Goal: Task Accomplishment & Management: Complete application form

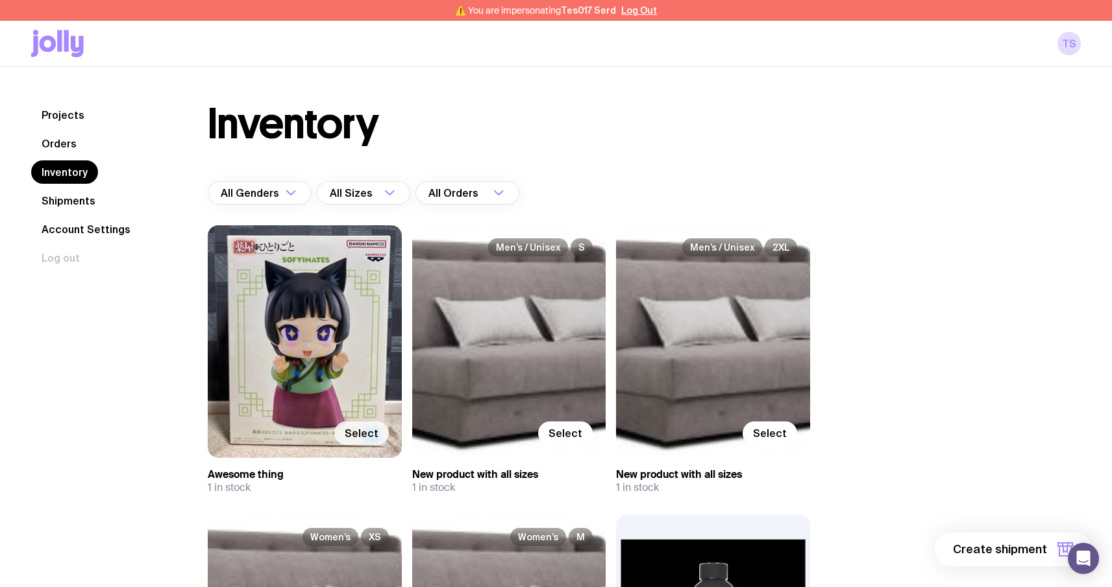
click at [353, 439] on span "Select" at bounding box center [362, 433] width 34 height 13
click at [0, 0] on input "Select" at bounding box center [0, 0] width 0 height 0
click at [1051, 557] on button "1 item" at bounding box center [1044, 550] width 95 height 34
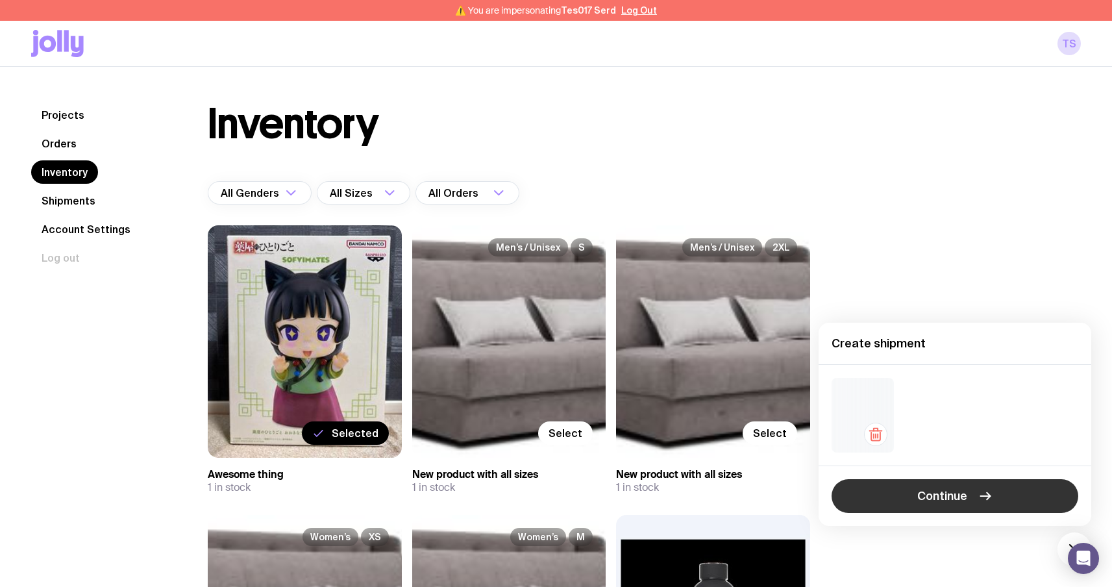
click at [981, 494] on icon "button" at bounding box center [986, 496] width 16 height 16
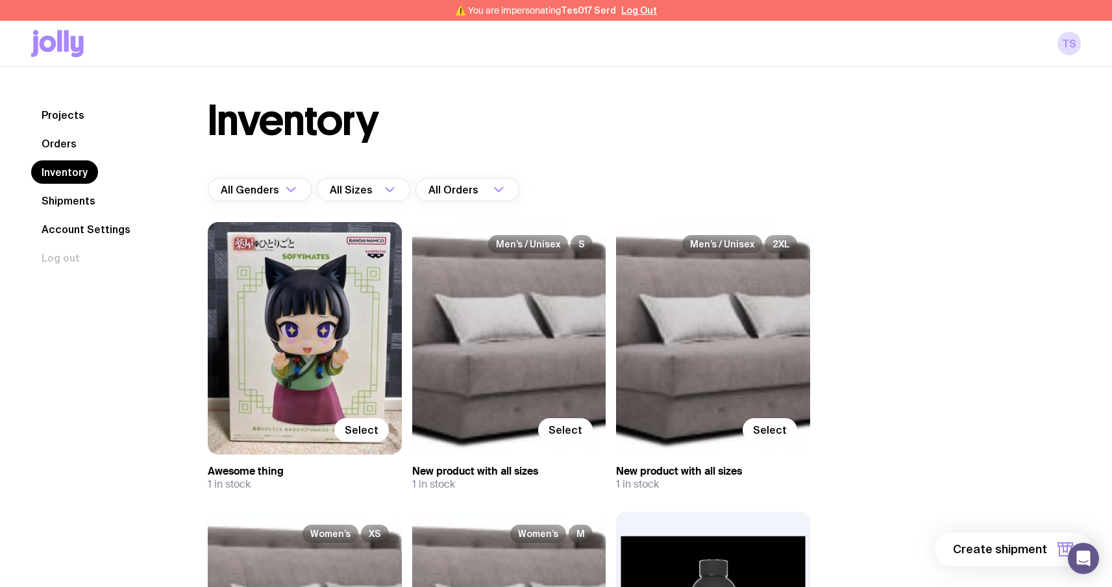
scroll to position [15, 0]
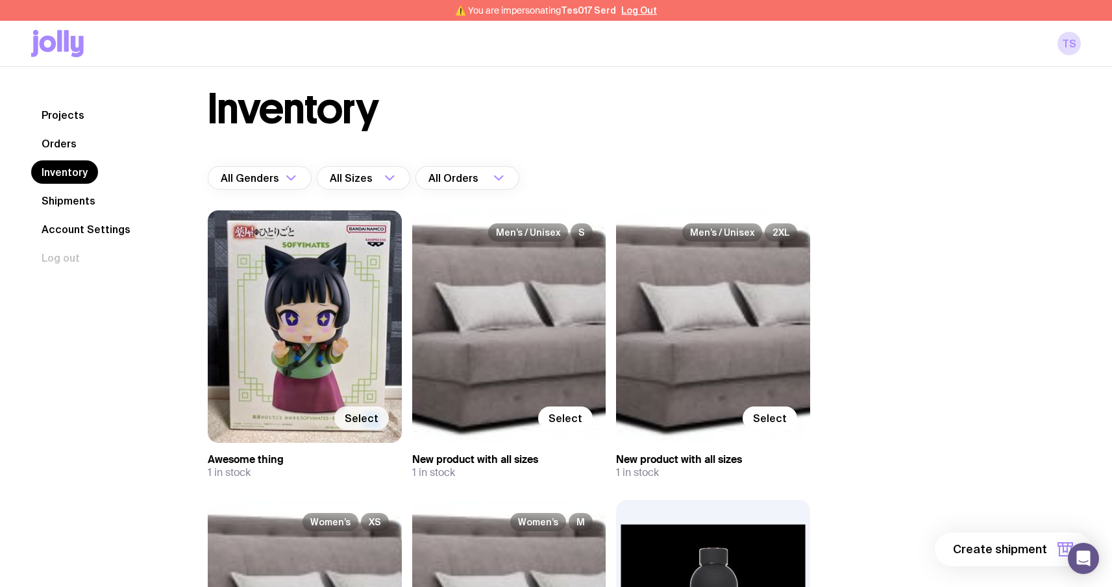
click at [355, 422] on span "Select" at bounding box center [362, 418] width 34 height 13
click at [0, 0] on input "Select" at bounding box center [0, 0] width 0 height 0
click at [1031, 550] on span "1 item" at bounding box center [1031, 550] width 32 height 16
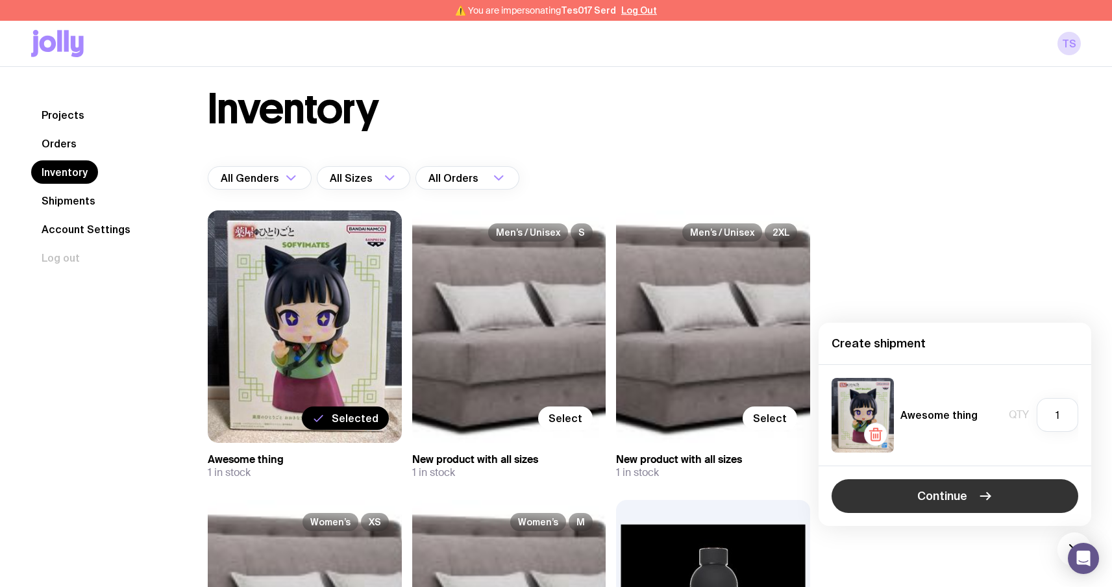
click at [978, 497] on icon "button" at bounding box center [986, 496] width 16 height 16
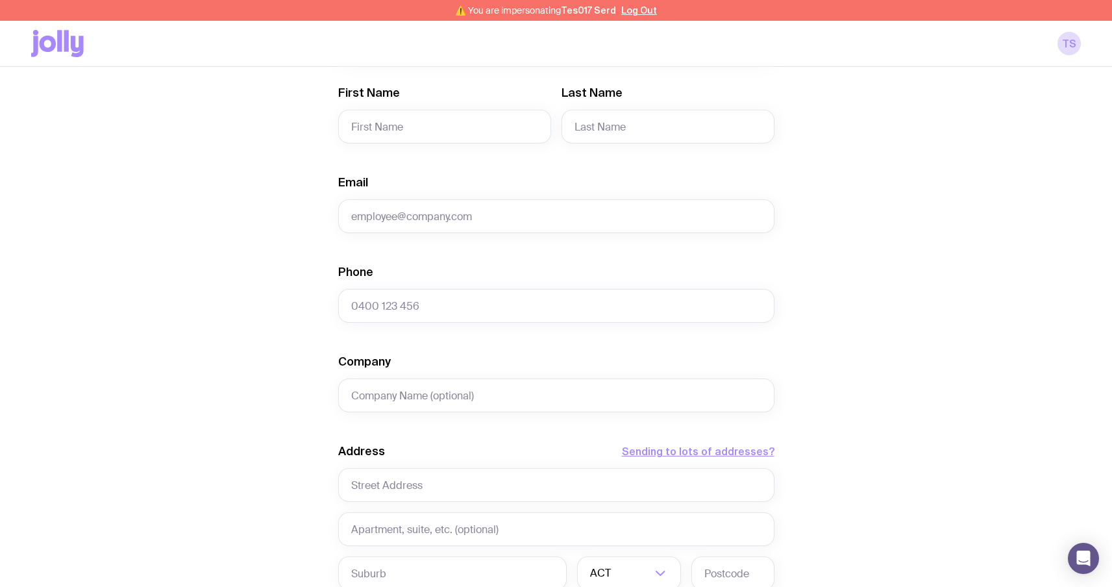
scroll to position [265, 0]
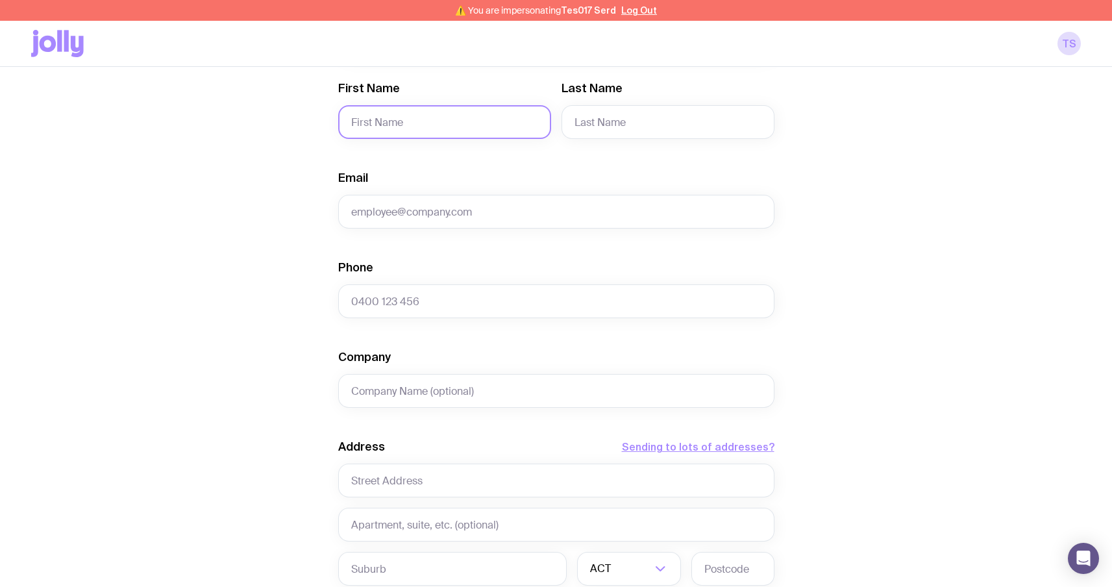
click at [446, 121] on input "First Name" at bounding box center [444, 122] width 213 height 34
type input "serg"
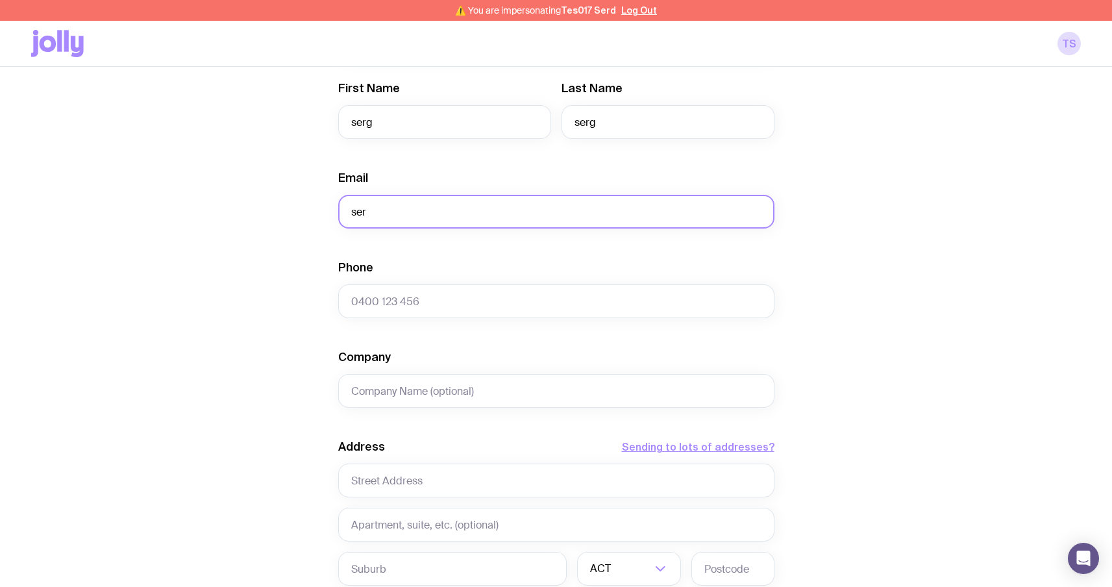
type input "[EMAIL_ADDRESS][DOMAIN_NAME]"
type input "0664130449"
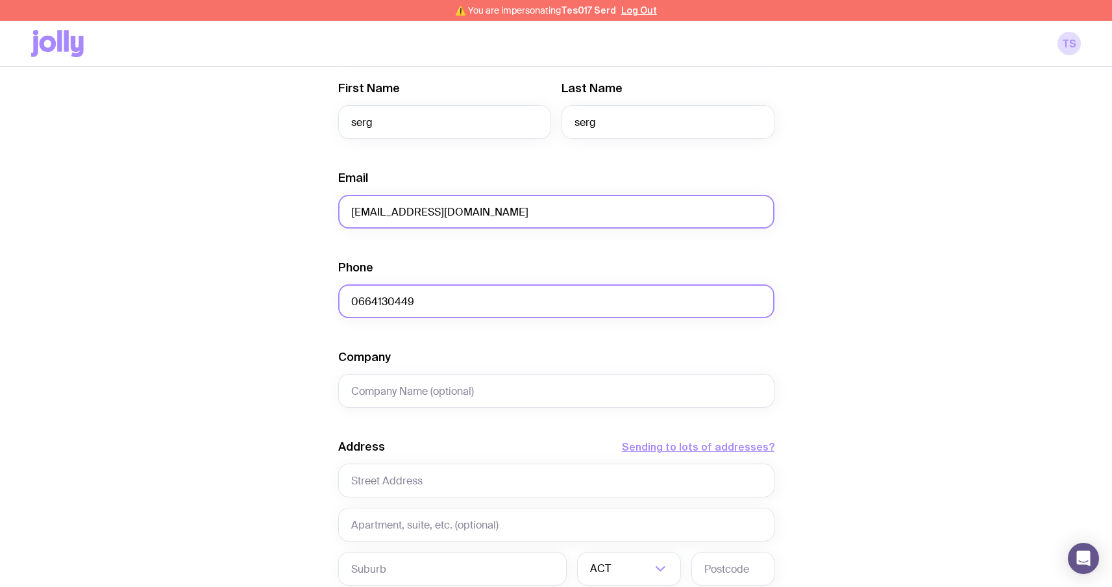
type input "test"
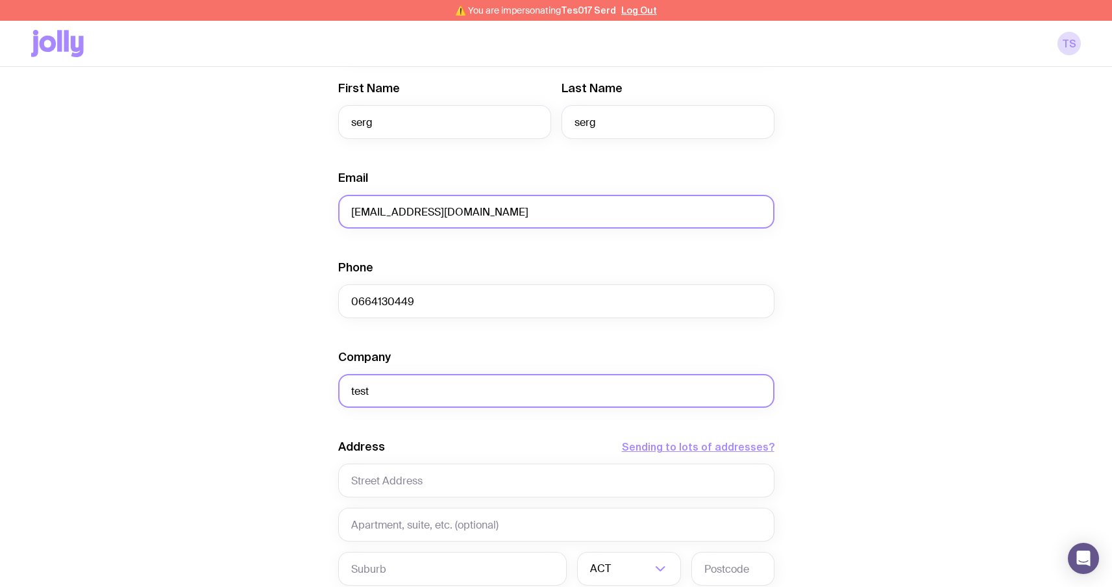
type input "Sviatoho Mykolaia St 67, apt. 14"
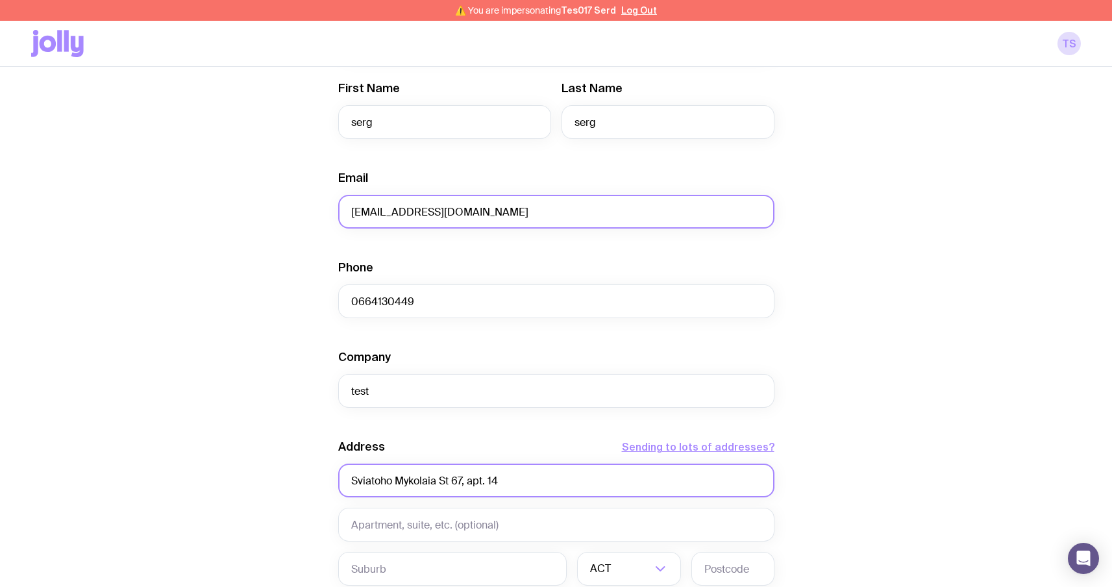
type input "Zaporizhzhia"
type input "6900"
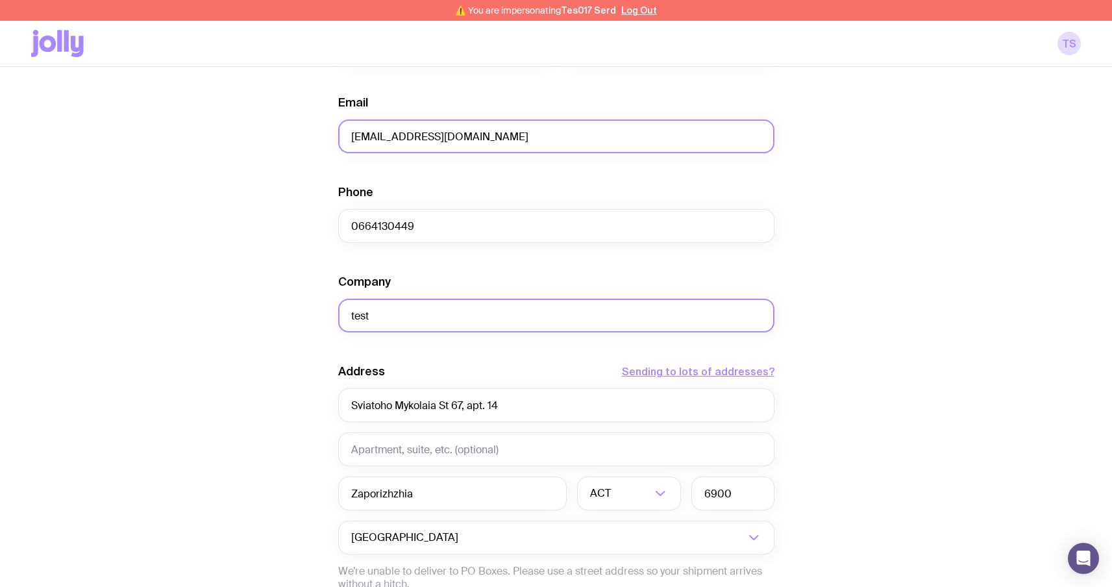
scroll to position [328, 0]
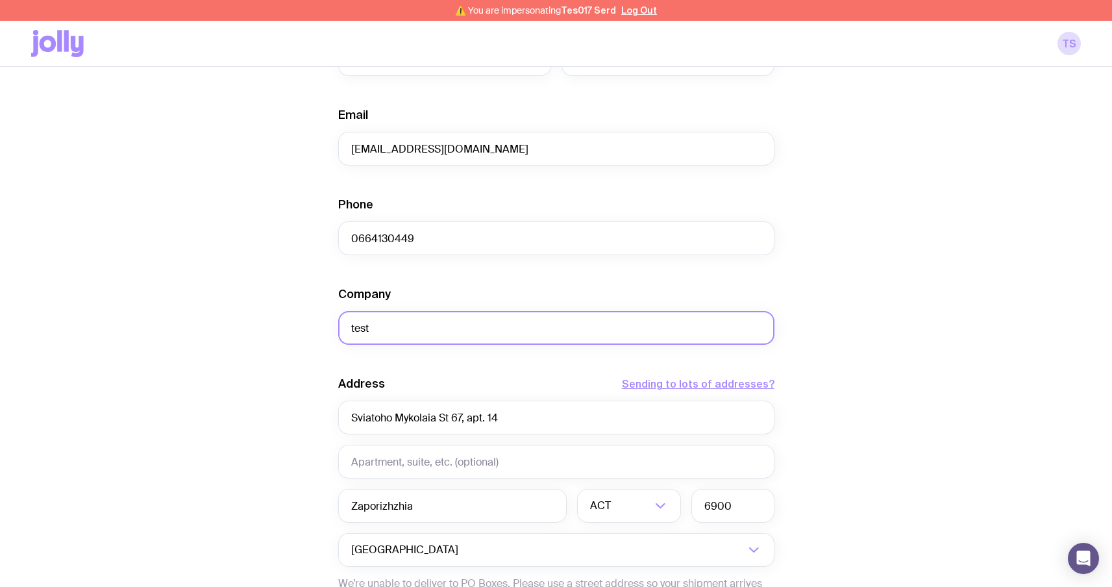
click at [384, 330] on input "test" at bounding box center [556, 328] width 436 height 34
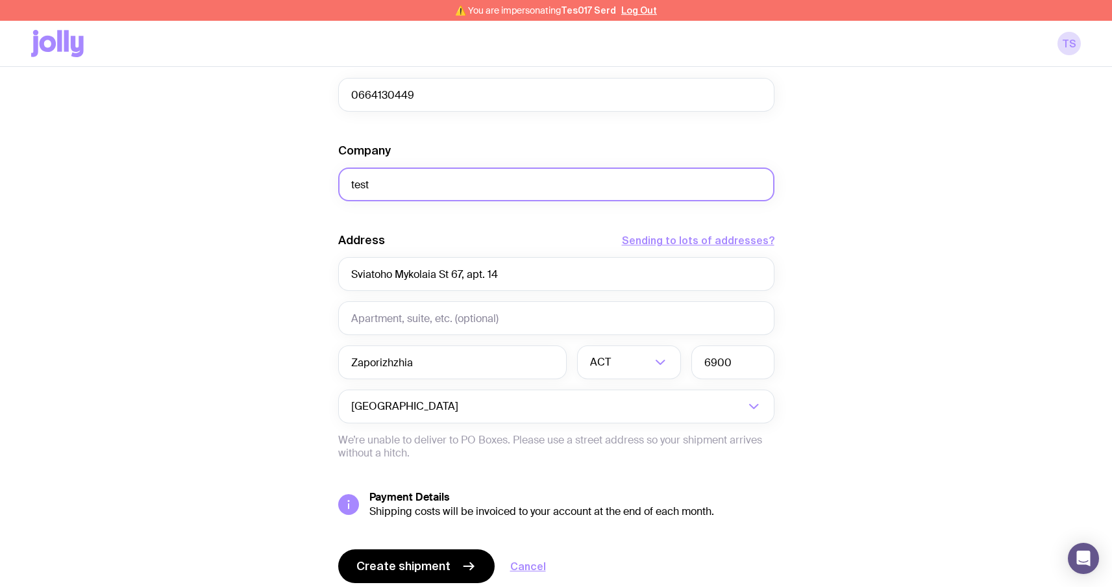
scroll to position [520, 0]
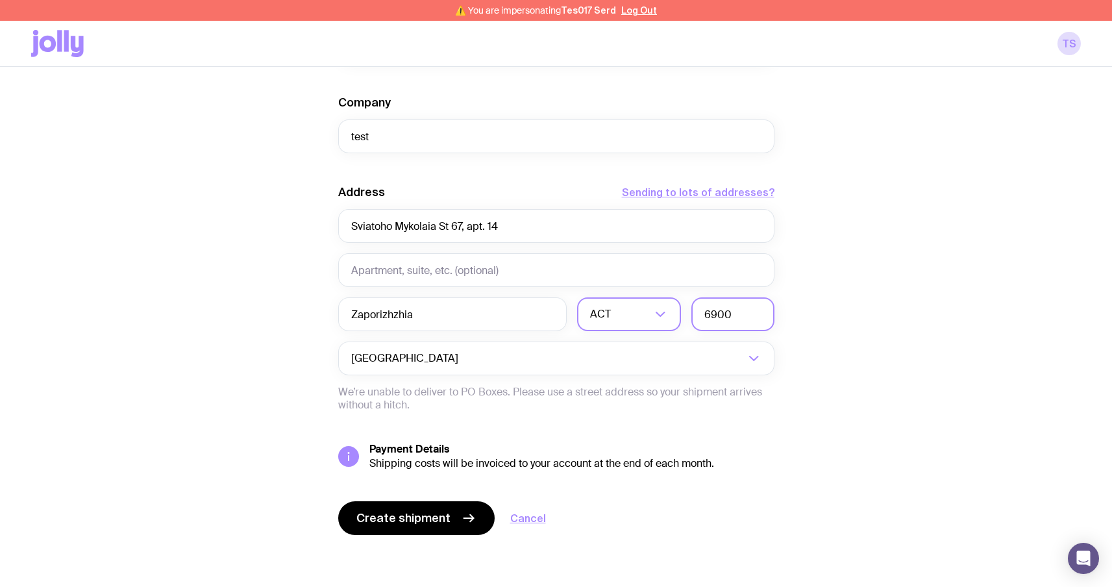
drag, startPoint x: 739, startPoint y: 317, endPoint x: 671, endPoint y: 316, distance: 67.5
click at [671, 316] on div "Zaporizhzhia ACT Loading... 6900" at bounding box center [556, 314] width 436 height 34
click at [899, 282] on div "Create shipment Shipment details 1 Awesome thing First Name serg Last Name serg…" at bounding box center [556, 93] width 1050 height 988
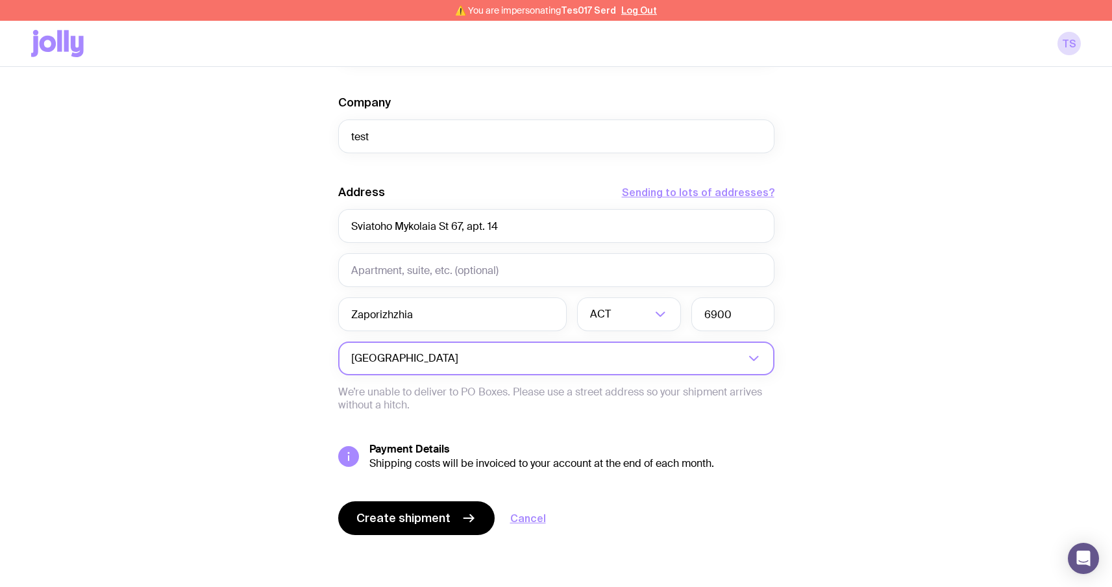
click at [534, 364] on input "Search for option" at bounding box center [603, 359] width 284 height 34
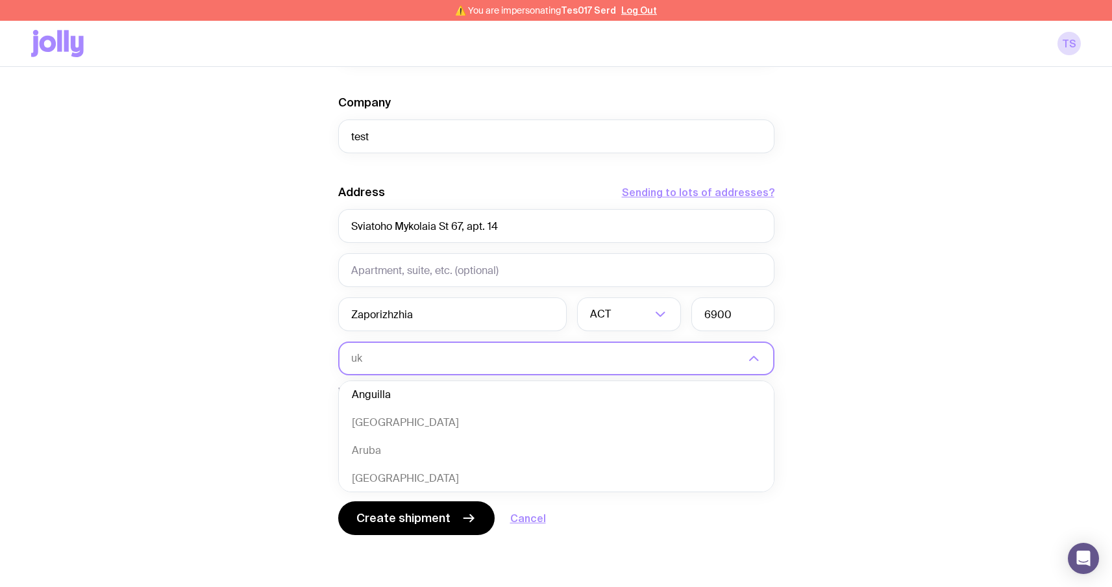
scroll to position [0, 0]
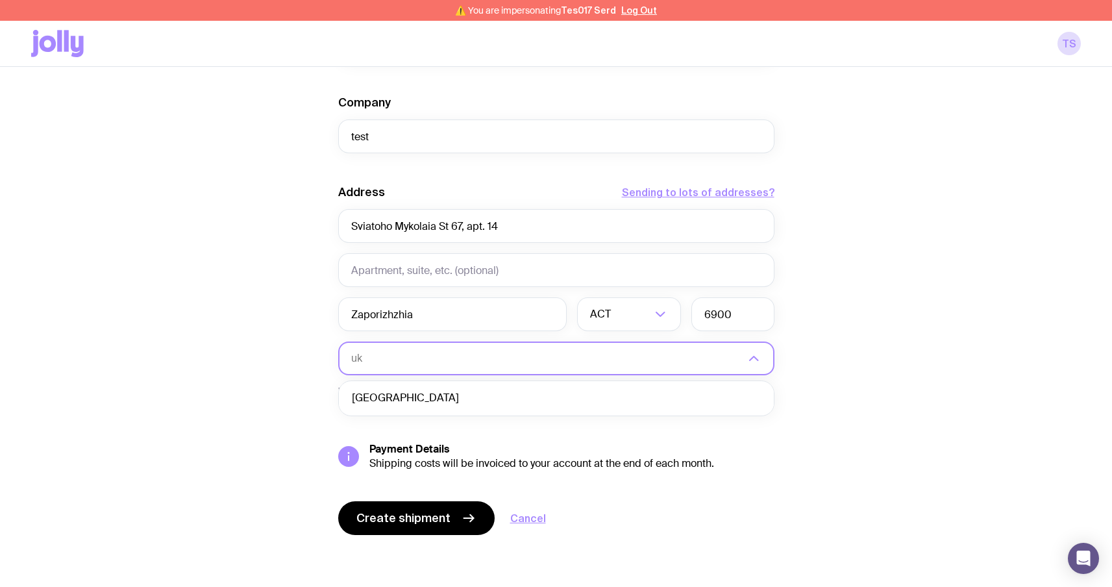
click at [462, 412] on ul "Ukraine" at bounding box center [556, 399] width 436 height 36
click at [465, 405] on li "Ukraine" at bounding box center [556, 398] width 435 height 28
type input "uk"
click at [652, 319] on input "text" at bounding box center [629, 314] width 104 height 34
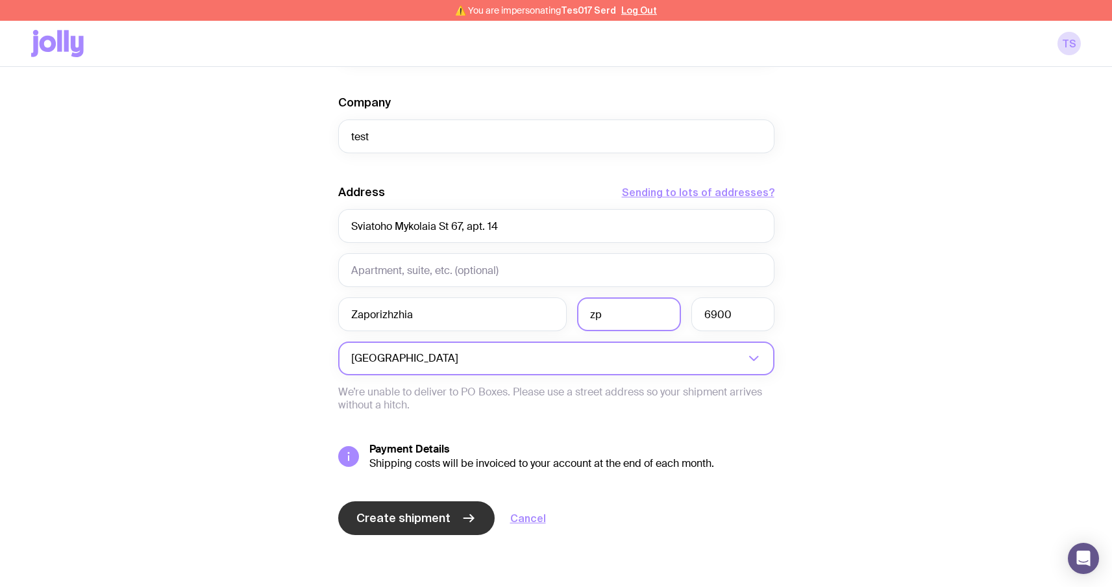
type input "zp"
click at [410, 522] on span "Create shipment" at bounding box center [404, 518] width 94 height 16
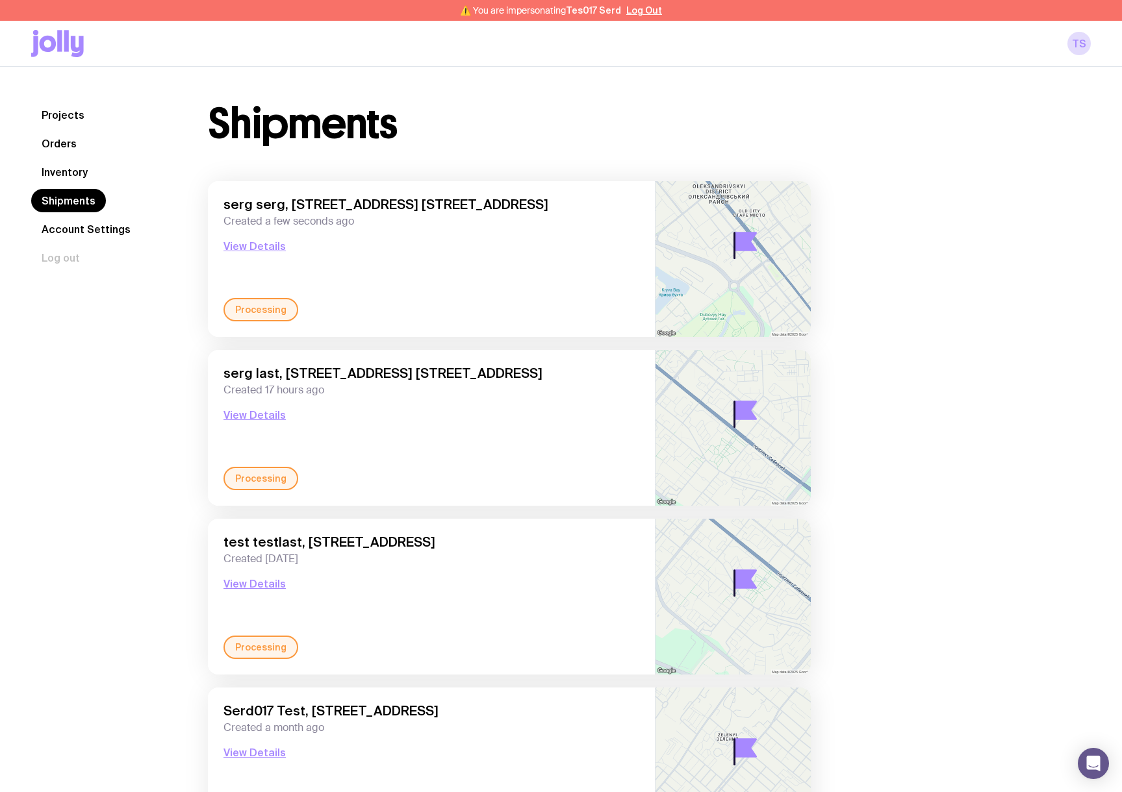
click at [76, 173] on link "Inventory" at bounding box center [64, 171] width 67 height 23
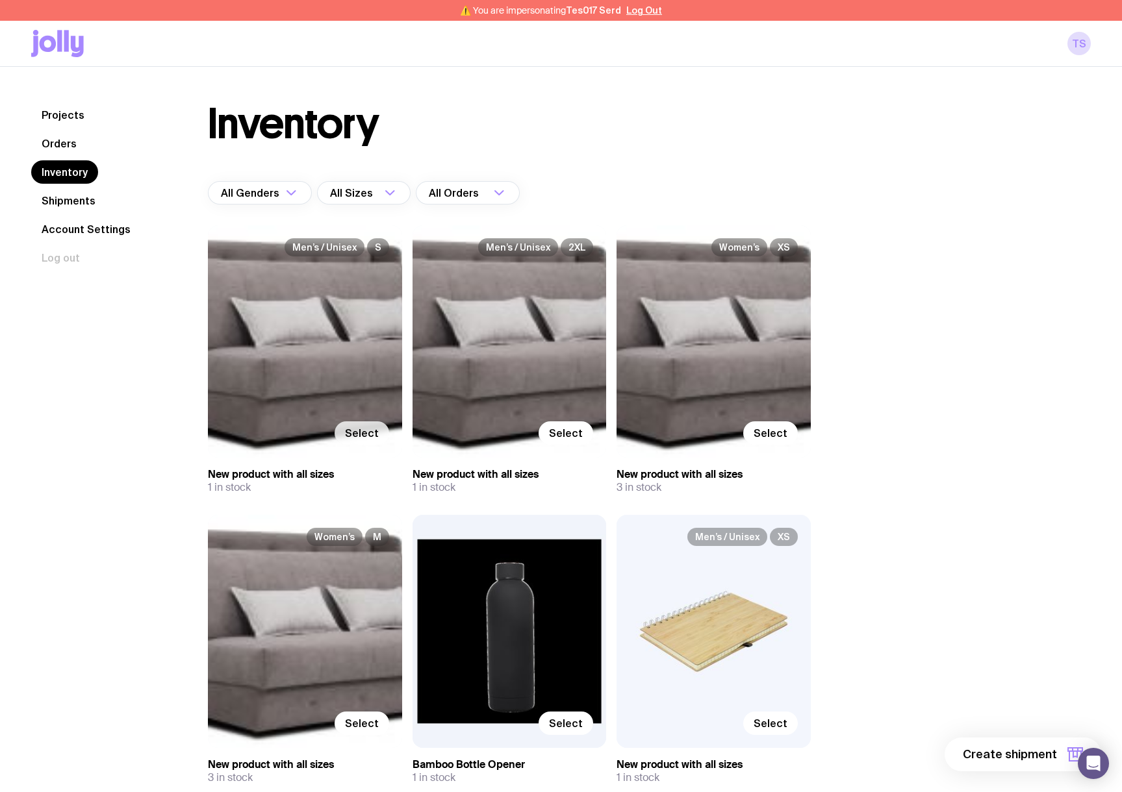
click at [359, 430] on span "Select" at bounding box center [362, 433] width 34 height 13
click at [0, 0] on input "Select" at bounding box center [0, 0] width 0 height 0
click at [1040, 764] on button "1 item" at bounding box center [1053, 755] width 95 height 34
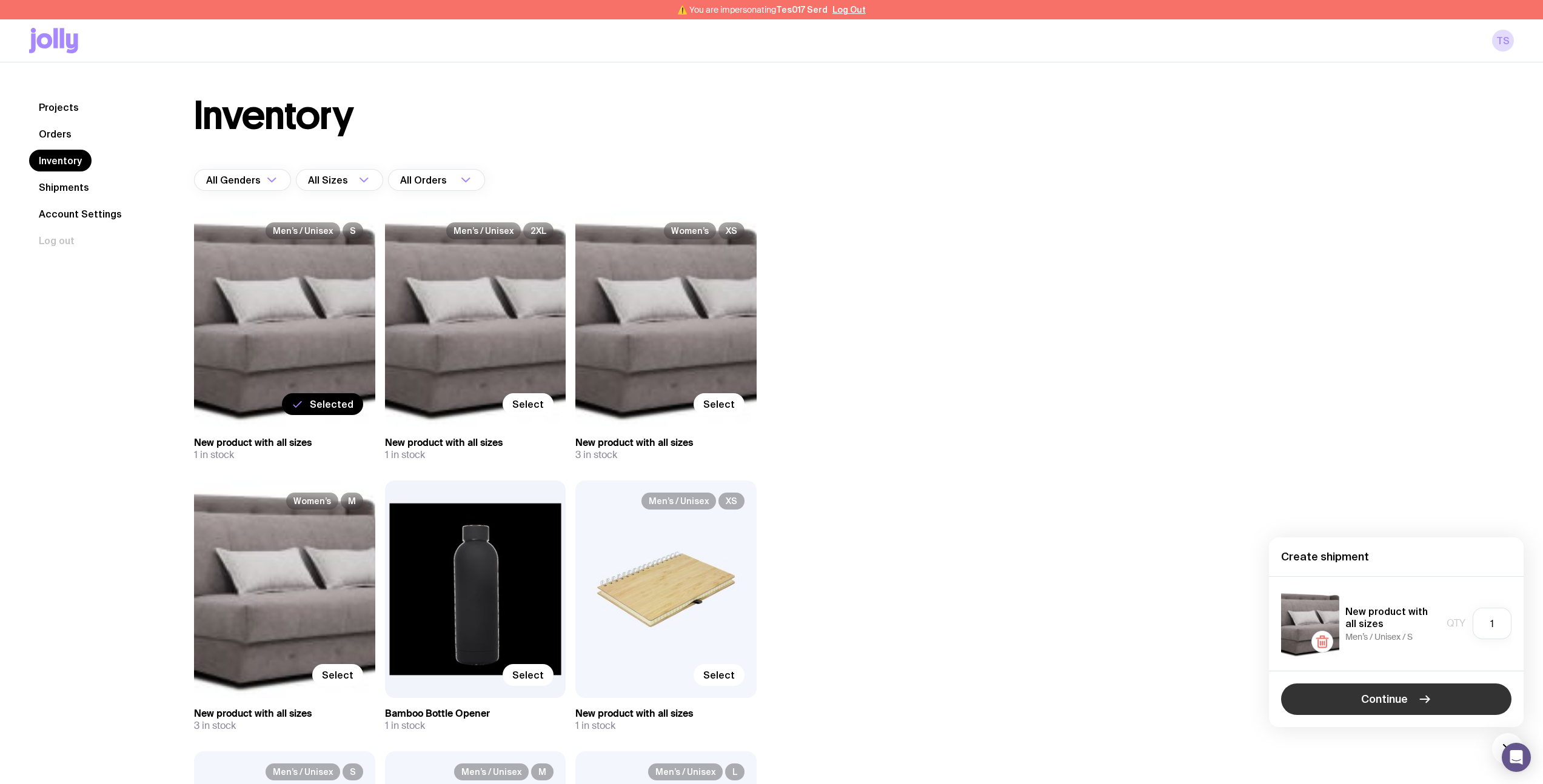
click at [1046, 705] on span "Continue" at bounding box center [1384, 700] width 47 height 15
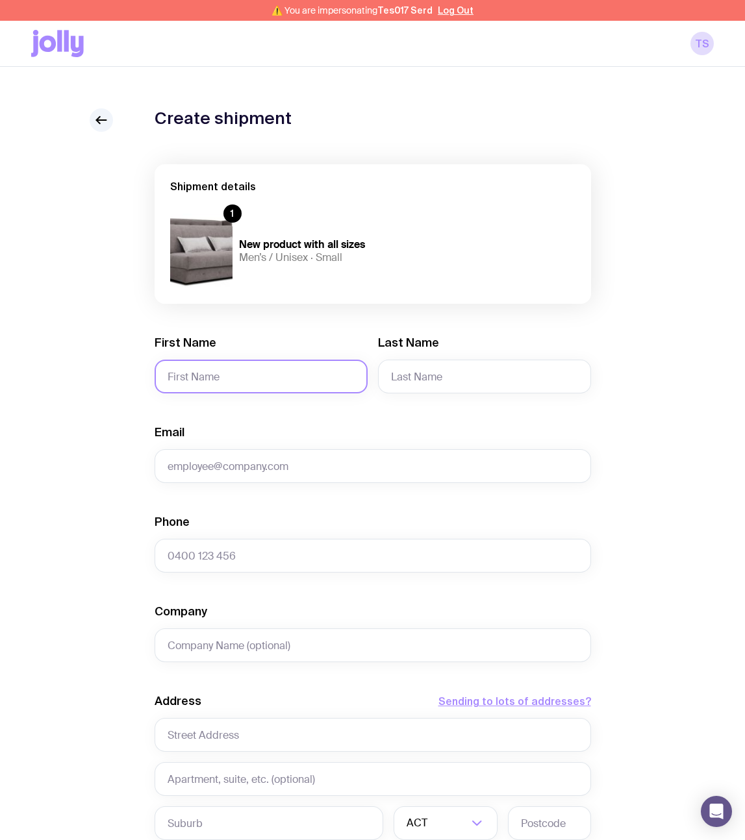
click at [276, 386] on input "First Name" at bounding box center [261, 377] width 213 height 34
type input "Serhii"
type input "Brykov"
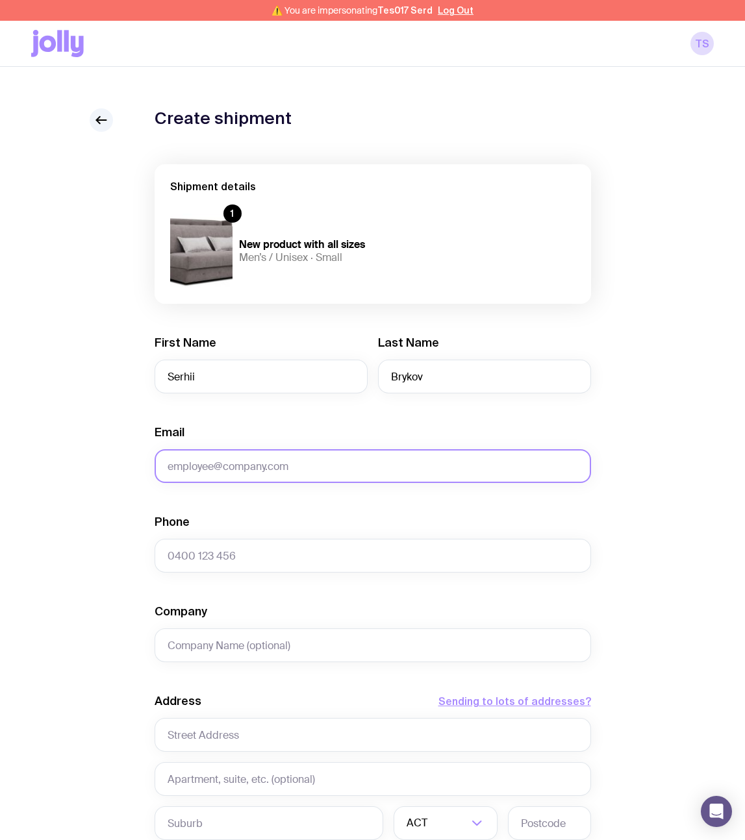
type input "[EMAIL_ADDRESS][DOMAIN_NAME]"
type input "0664130449"
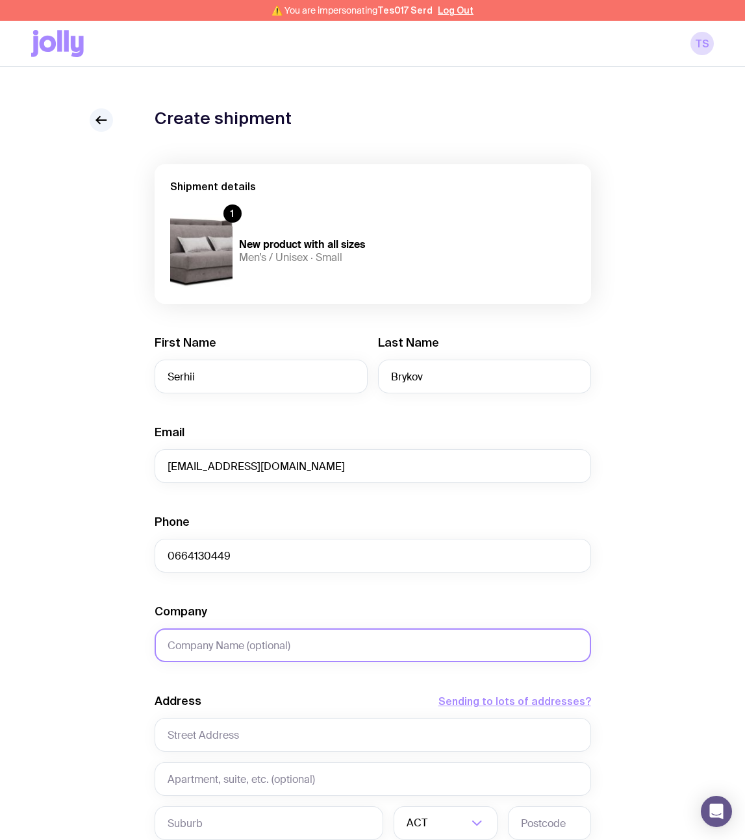
type input "test"
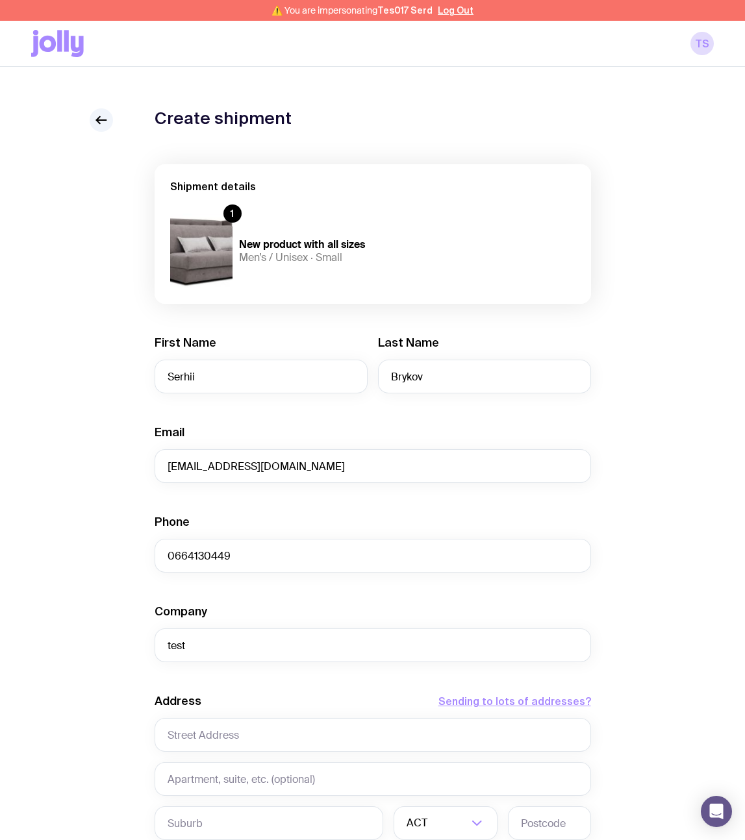
type input "Sviatoho Mykolaia St 67, apt. 14"
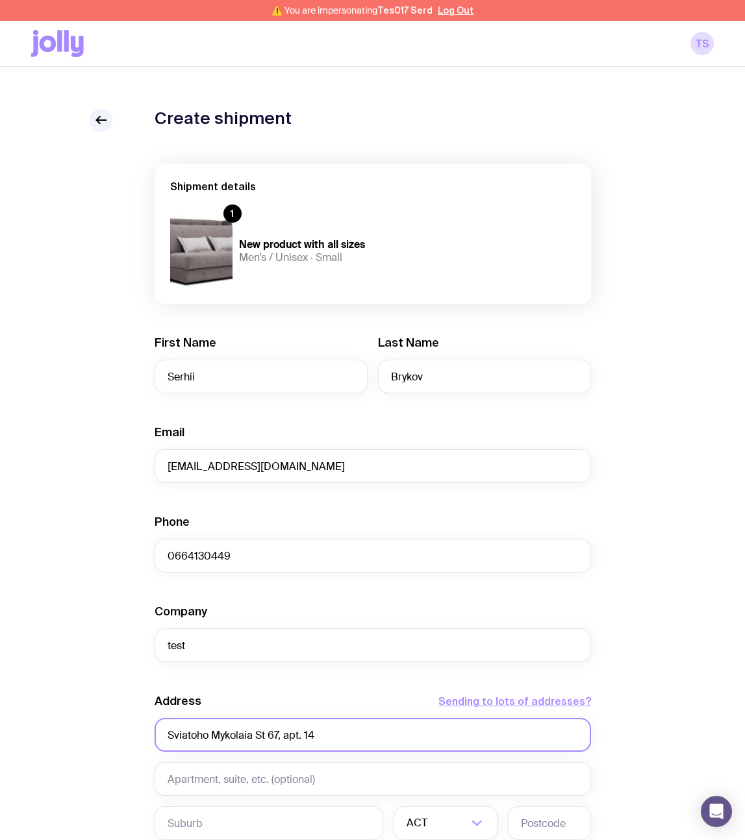
type input "Zaporizhzhia"
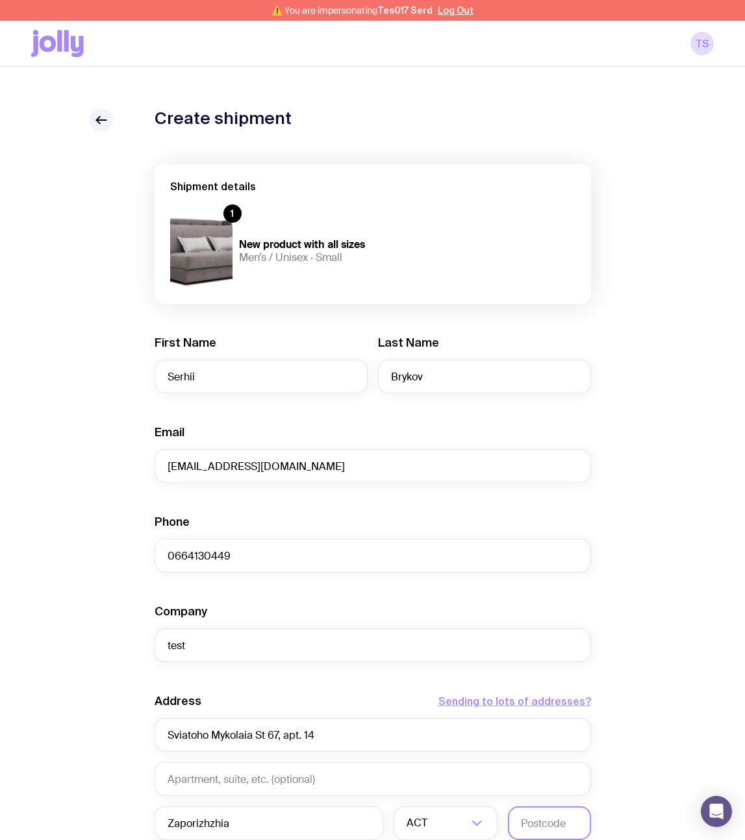
type input "6900"
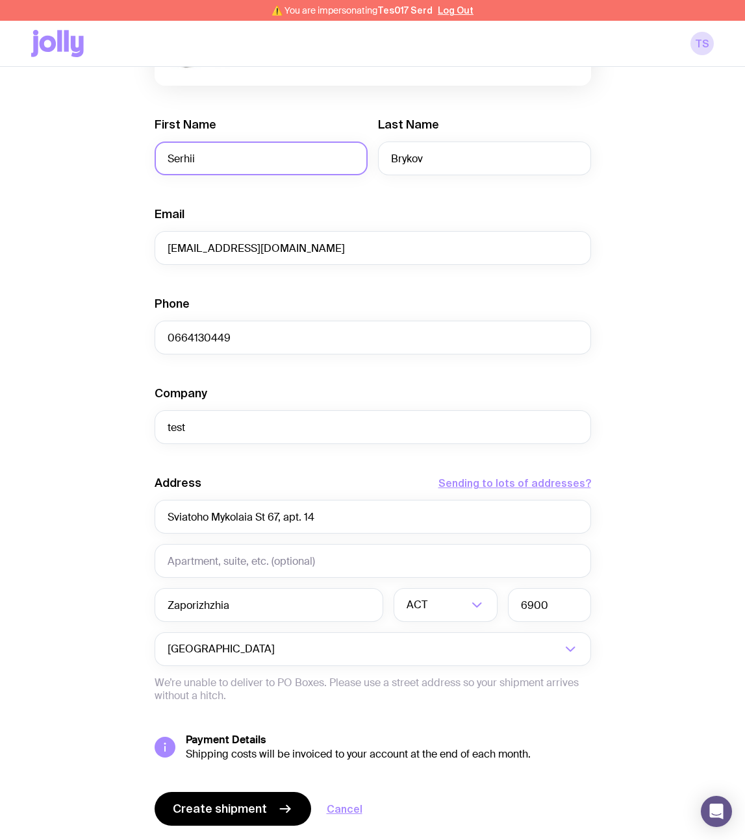
scroll to position [256, 0]
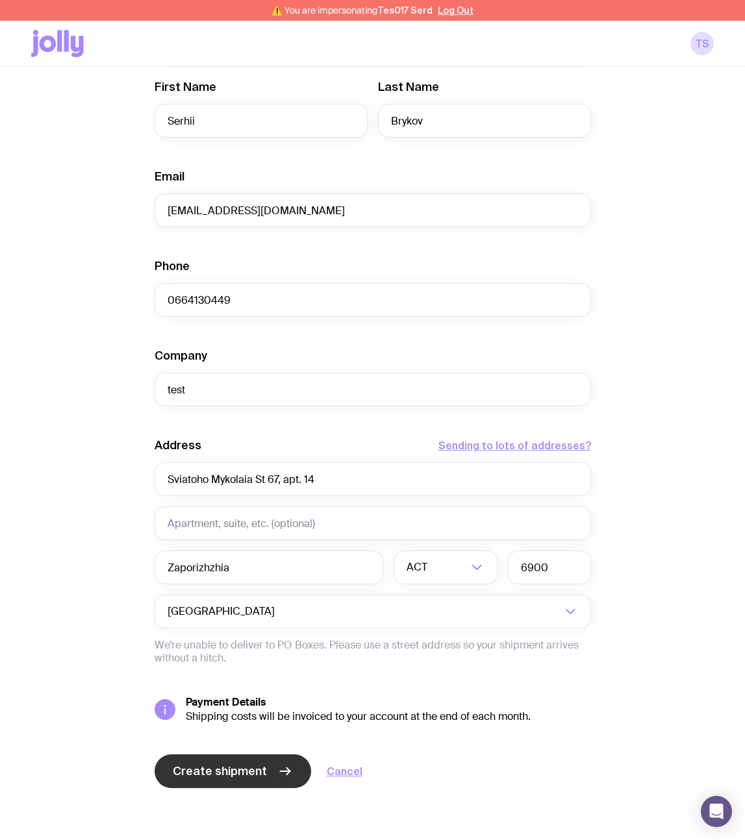
click at [257, 772] on span "Create shipment" at bounding box center [220, 772] width 94 height 16
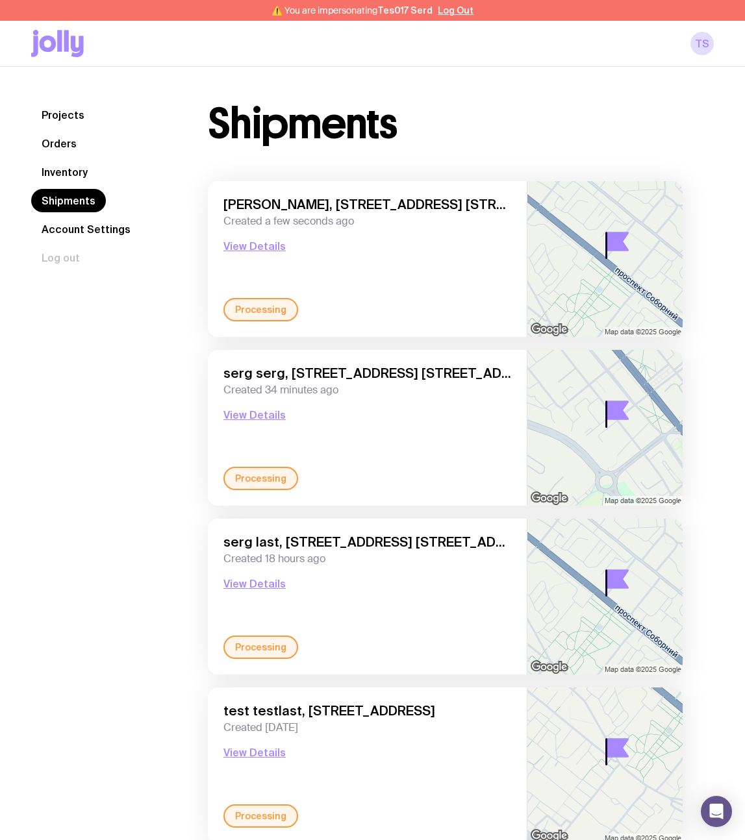
click at [82, 171] on link "Inventory" at bounding box center [64, 171] width 67 height 23
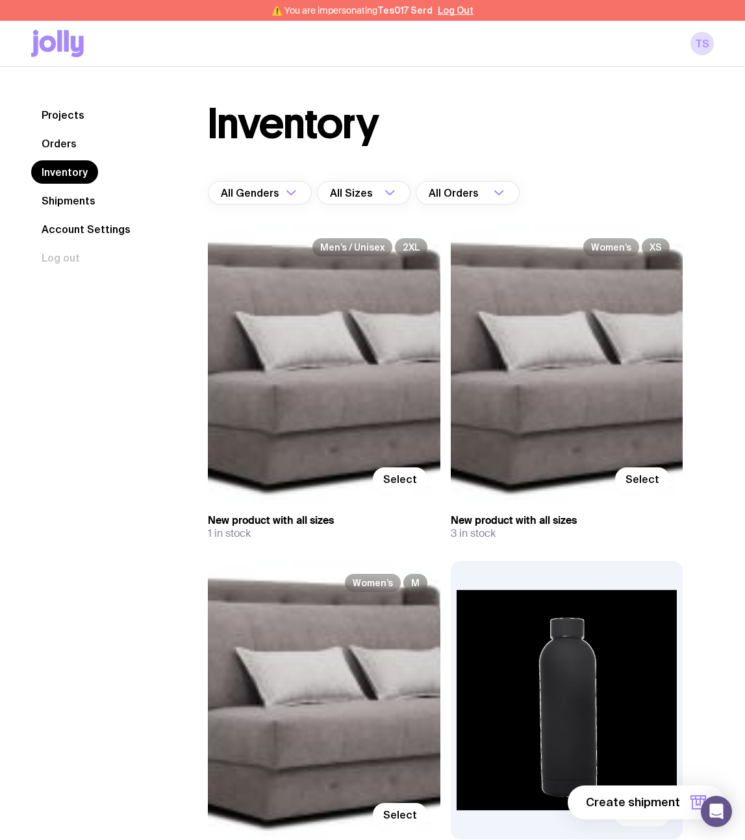
click at [75, 201] on link "Shipments" at bounding box center [68, 200] width 75 height 23
